Goal: Task Accomplishment & Management: Manage account settings

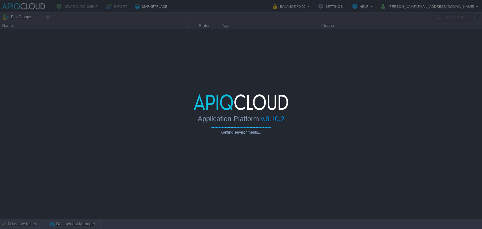
type input "Search (Ctrl+F)"
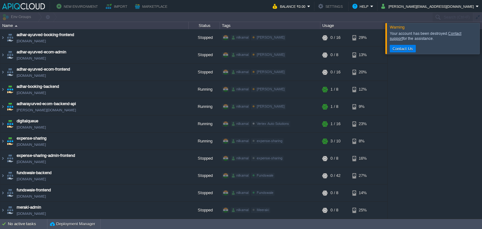
click at [87, 7] on button "New Environment" at bounding box center [77, 7] width 43 height 8
click at [65, 4] on button "New Environment" at bounding box center [77, 7] width 43 height 8
click at [77, 4] on button "New Environment" at bounding box center [77, 7] width 43 height 8
click at [115, 5] on button "Import" at bounding box center [118, 7] width 24 height 8
click at [15, 24] on div "Name" at bounding box center [95, 25] width 188 height 7
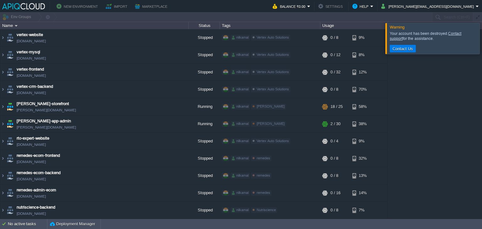
click at [19, 25] on div "Name" at bounding box center [95, 25] width 188 height 7
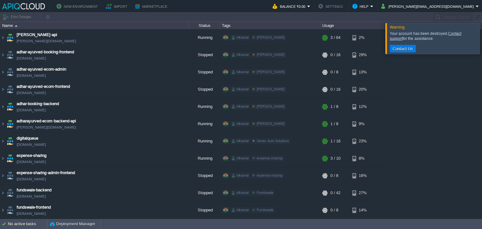
click at [482, 45] on div at bounding box center [489, 38] width 0 height 31
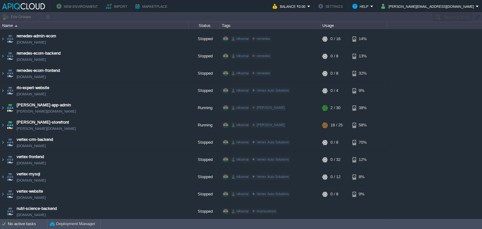
scroll to position [292, 0]
click at [344, 6] on button "Settings" at bounding box center [331, 7] width 26 height 8
click at [446, 4] on button "[PERSON_NAME][EMAIL_ADDRESS][DOMAIN_NAME]" at bounding box center [428, 7] width 94 height 8
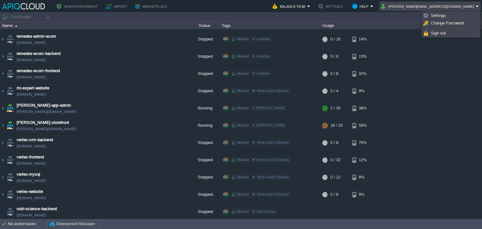
click at [399, 93] on div "[PERSON_NAME]-api [PERSON_NAME][DOMAIN_NAME] Running nilkamal [PERSON_NAME] Edi…" at bounding box center [241, 123] width 482 height 189
click at [471, 6] on button "[PERSON_NAME][EMAIL_ADDRESS][DOMAIN_NAME]" at bounding box center [428, 7] width 94 height 8
click at [444, 13] on link "Settings" at bounding box center [450, 15] width 57 height 7
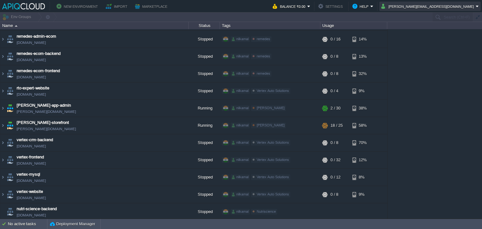
click at [447, 8] on button "[PERSON_NAME][EMAIL_ADDRESS][DOMAIN_NAME]" at bounding box center [428, 7] width 94 height 8
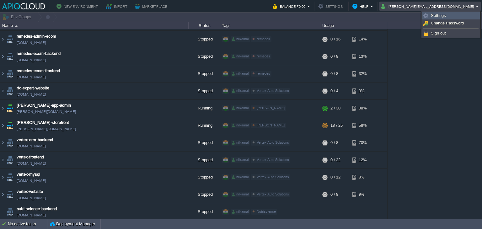
click at [435, 12] on link "Settings" at bounding box center [450, 15] width 57 height 7
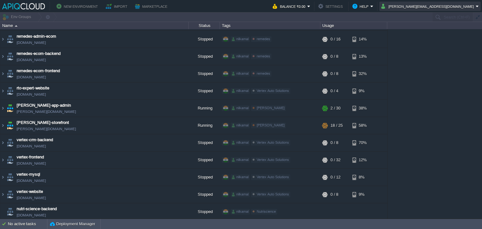
click at [435, 8] on button "[PERSON_NAME][EMAIL_ADDRESS][DOMAIN_NAME]" at bounding box center [428, 7] width 94 height 8
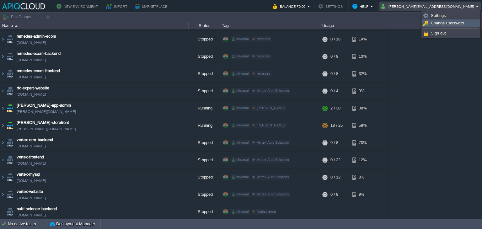
click at [435, 23] on span "Change Password" at bounding box center [447, 23] width 33 height 5
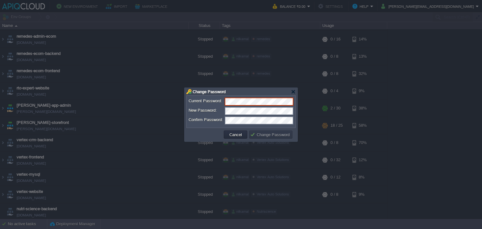
click at [440, 50] on div at bounding box center [241, 114] width 482 height 229
click at [295, 93] on div at bounding box center [293, 91] width 5 height 5
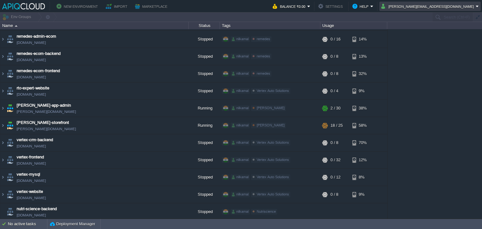
click at [438, 5] on button "[PERSON_NAME][EMAIL_ADDRESS][DOMAIN_NAME]" at bounding box center [428, 7] width 94 height 8
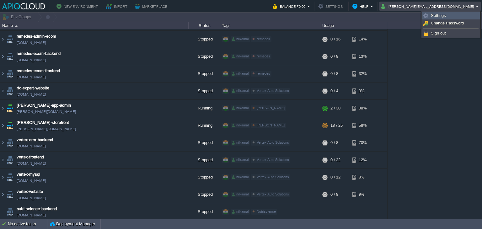
click at [429, 14] on link "Settings" at bounding box center [450, 15] width 57 height 7
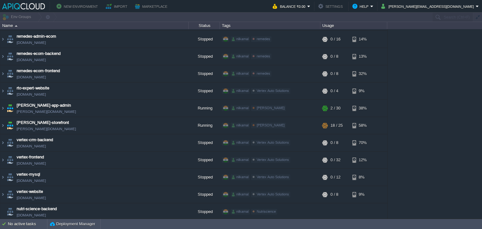
click at [136, 6] on button "Marketplace" at bounding box center [152, 7] width 34 height 8
